Goal: Information Seeking & Learning: Learn about a topic

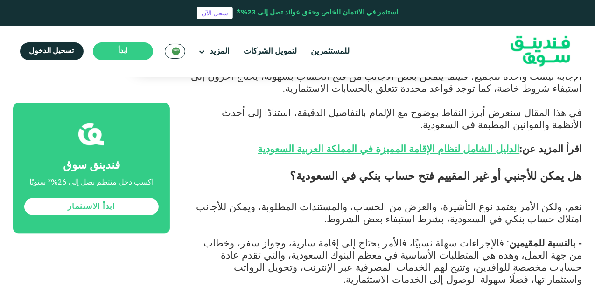
scroll to position [560, 0]
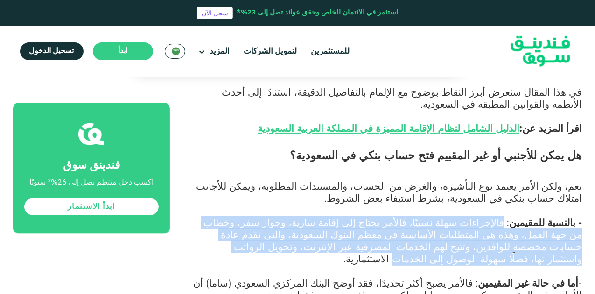
drag, startPoint x: 518, startPoint y: 191, endPoint x: 328, endPoint y: 219, distance: 191.4
click at [328, 219] on span "- بالنسبة للمقيمين : فالإجراءات سهلة نسبيًا، فالأمر يحتاج إلى إقامة سارية، وجوا…" at bounding box center [393, 240] width 378 height 49
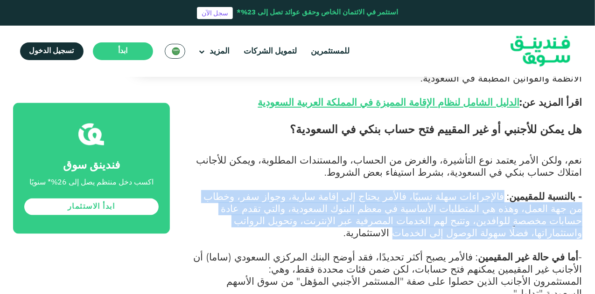
scroll to position [606, 0]
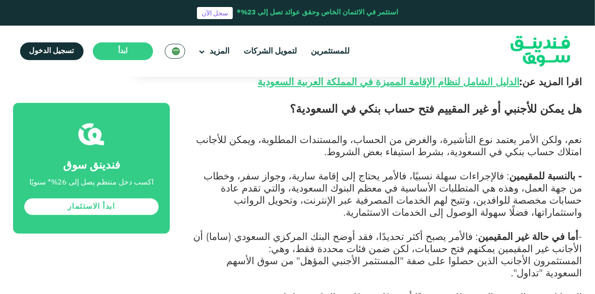
click at [406, 230] on span "- أما في حالة غير المقيمين : فالأمر يصبح أكثر تحديدًا، فقد أوضح البنك المركزي ا…" at bounding box center [388, 242] width 389 height 24
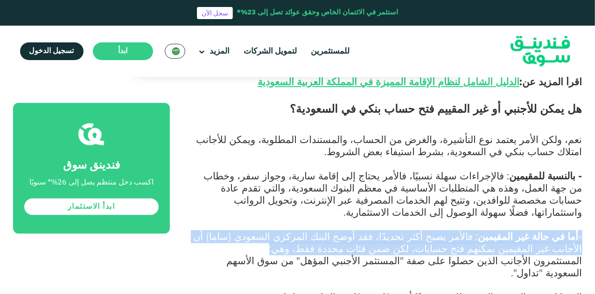
click at [406, 230] on span "- أما في حالة غير المقيمين : فالأمر يصبح أكثر تحديدًا، فقد أوضح البنك المركزي ا…" at bounding box center [388, 242] width 389 height 24
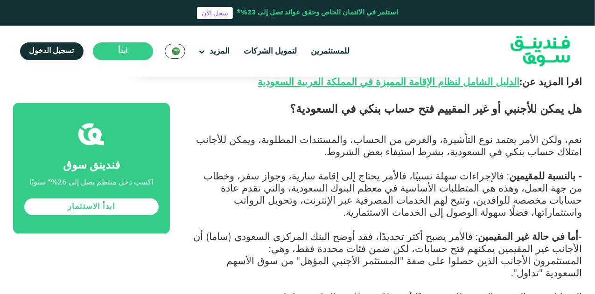
click at [389, 255] on span "المستثمرون الأجانب الذين حصلوا على صفة "المستثمر الأجنبي المؤهل" من سوق الأسهم …" at bounding box center [404, 267] width 355 height 24
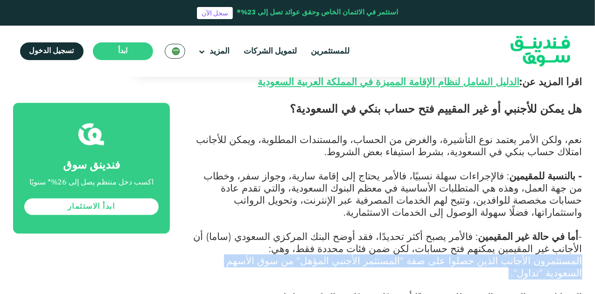
click at [389, 255] on span "المستثمرون الأجانب الذين حصلوا على صفة "المستثمر الأجنبي المؤهل" من سوق الأسهم …" at bounding box center [404, 267] width 355 height 24
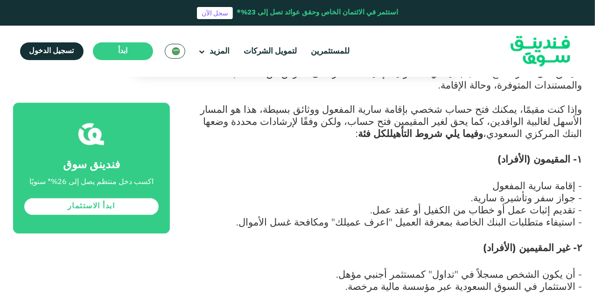
scroll to position [1026, 0]
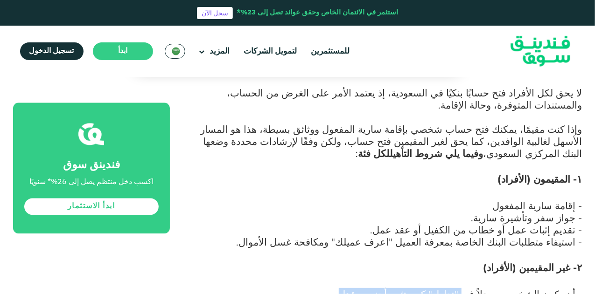
drag, startPoint x: 391, startPoint y: 182, endPoint x: 487, endPoint y: 181, distance: 95.6
click at [487, 288] on span "- أن يكون الشخص مسجلاً في "تداول" كمستثمر أجنبي مؤهل." at bounding box center [459, 294] width 246 height 12
copy span ""تداول" كمستثمر أجنبي مؤهل"
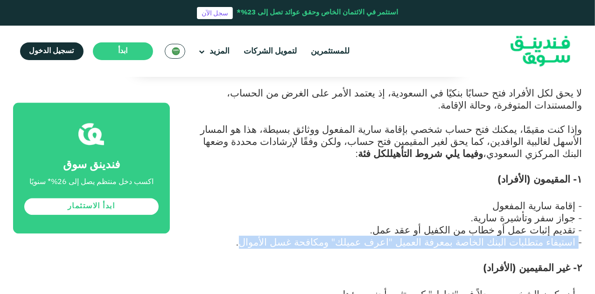
drag, startPoint x: 577, startPoint y: 128, endPoint x: 311, endPoint y: 128, distance: 266.8
click at [311, 236] on span "- استيفاء متطلبات البنك الخاصة بمعرفة العميل "اعرف عميلك" ومكافحة غسل الأموال." at bounding box center [410, 242] width 346 height 12
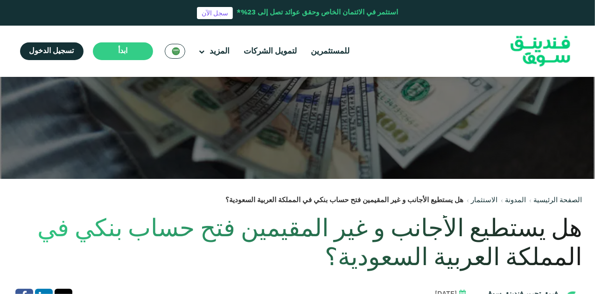
scroll to position [0, 0]
